Goal: Task Accomplishment & Management: Manage account settings

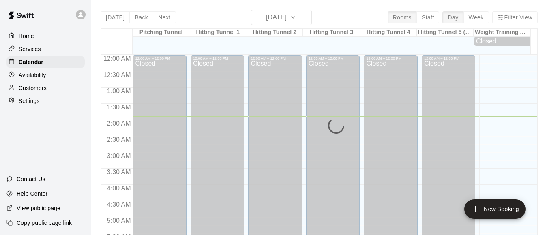
scroll to position [61, 0]
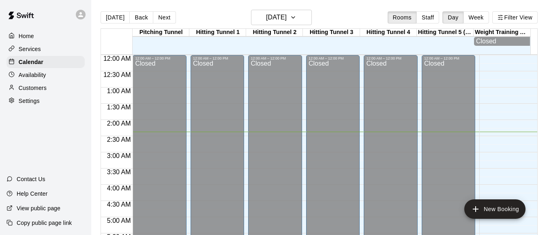
scroll to position [77, 0]
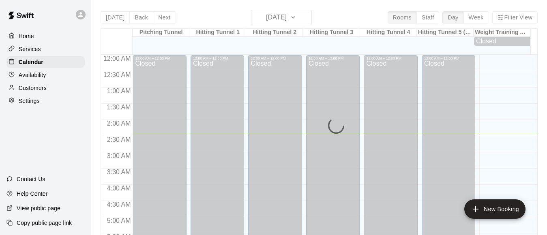
scroll to position [78, 0]
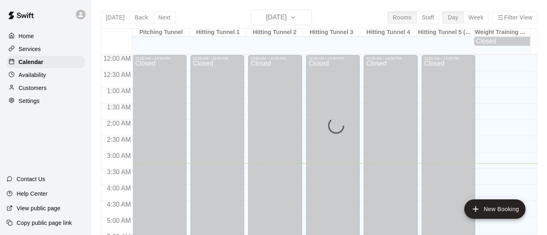
scroll to position [108, 0]
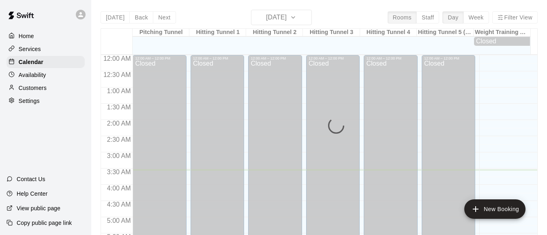
scroll to position [115, 0]
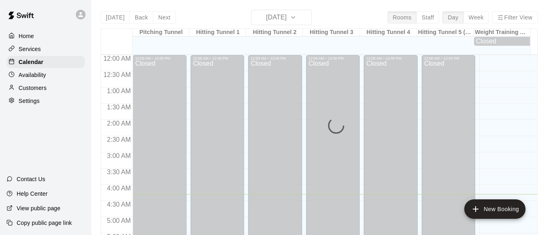
scroll to position [139, 0]
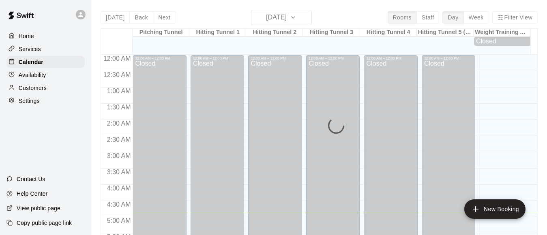
scroll to position [158, 0]
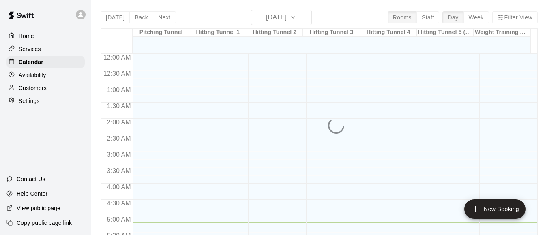
scroll to position [169, 0]
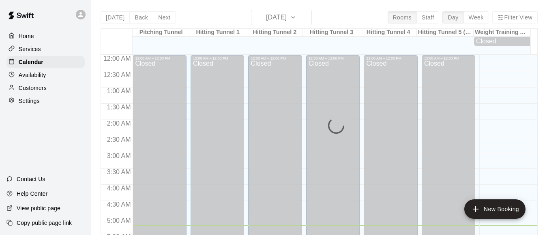
scroll to position [170, 0]
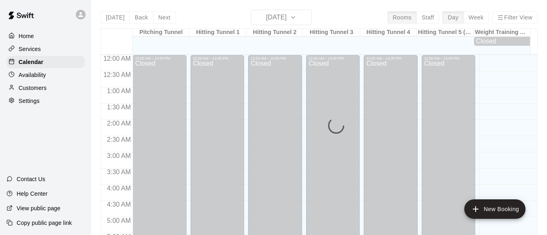
scroll to position [184, 0]
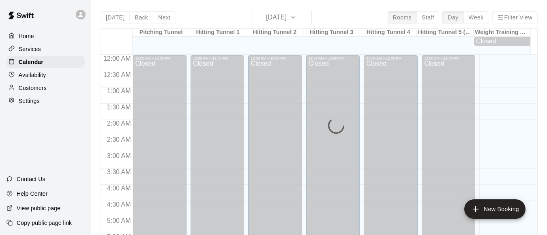
scroll to position [186, 0]
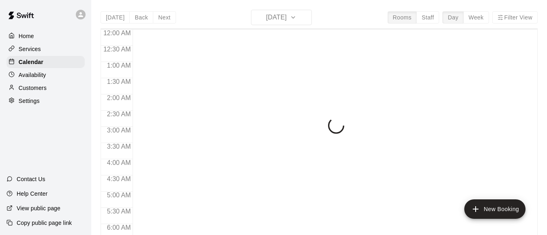
scroll to position [186, 0]
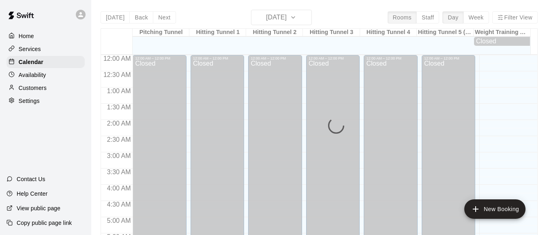
scroll to position [186, 0]
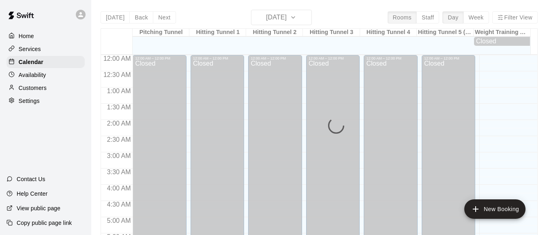
scroll to position [190, 0]
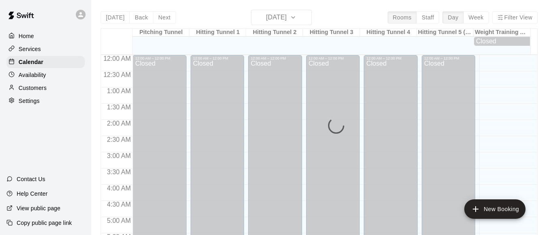
scroll to position [194, 0]
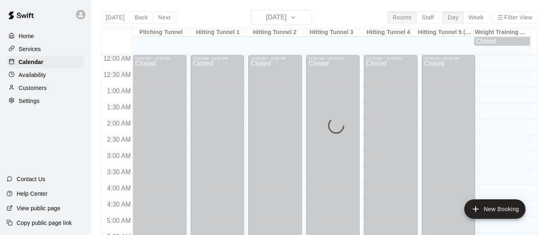
scroll to position [196, 0]
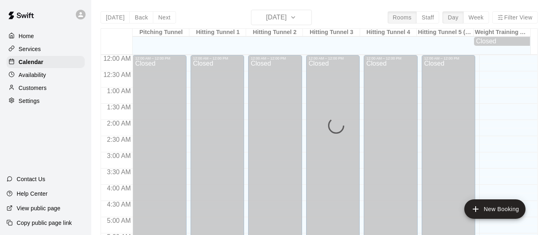
scroll to position [199, 0]
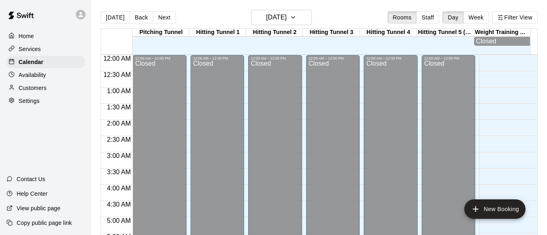
scroll to position [199, 0]
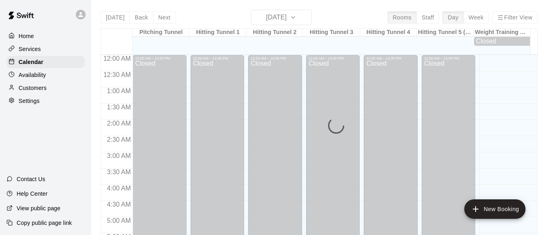
scroll to position [199, 0]
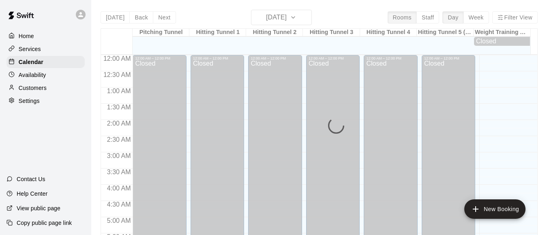
scroll to position [201, 0]
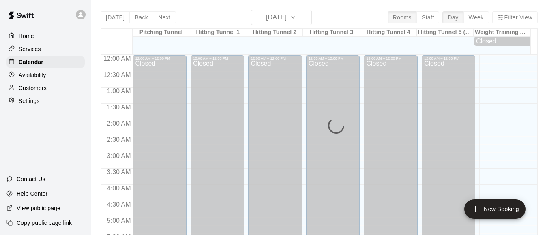
scroll to position [204, 0]
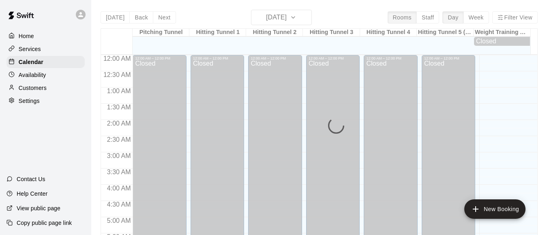
scroll to position [207, 0]
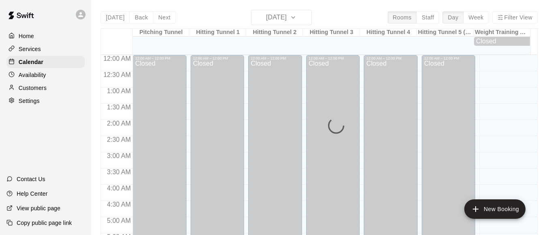
scroll to position [210, 0]
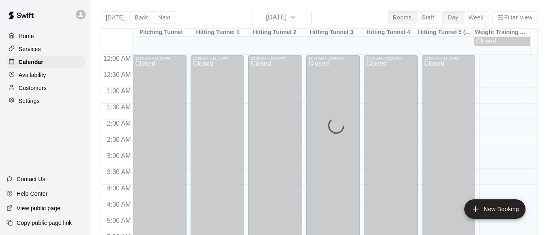
scroll to position [213, 0]
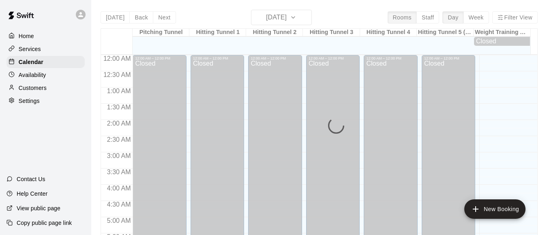
scroll to position [218, 0]
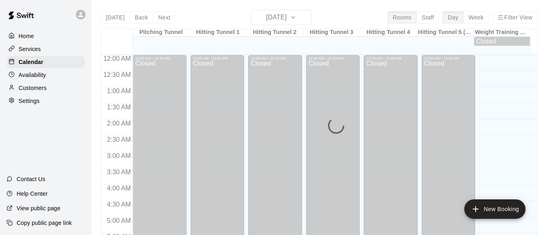
scroll to position [220, 0]
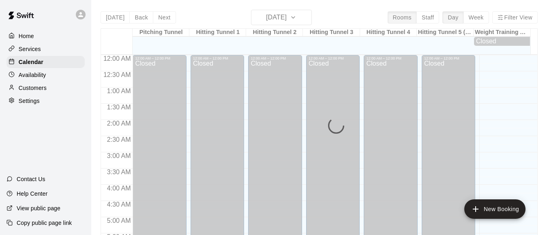
scroll to position [232, 0]
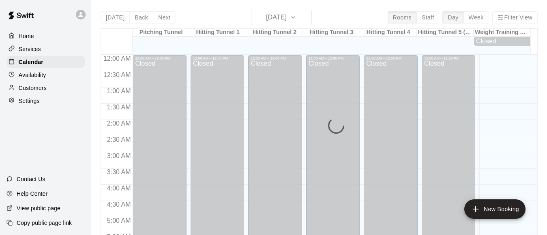
scroll to position [234, 0]
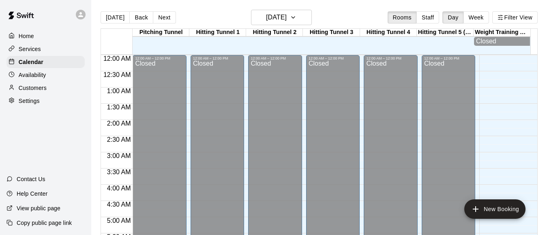
scroll to position [238, 0]
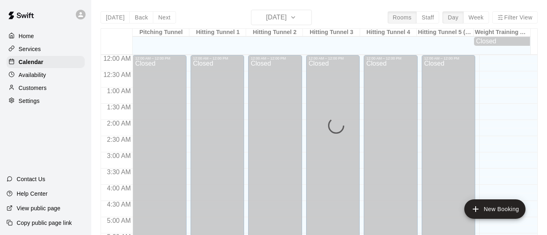
scroll to position [238, 0]
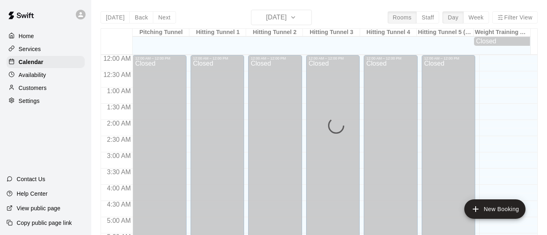
scroll to position [255, 0]
